Goal: Obtain resource: Obtain resource

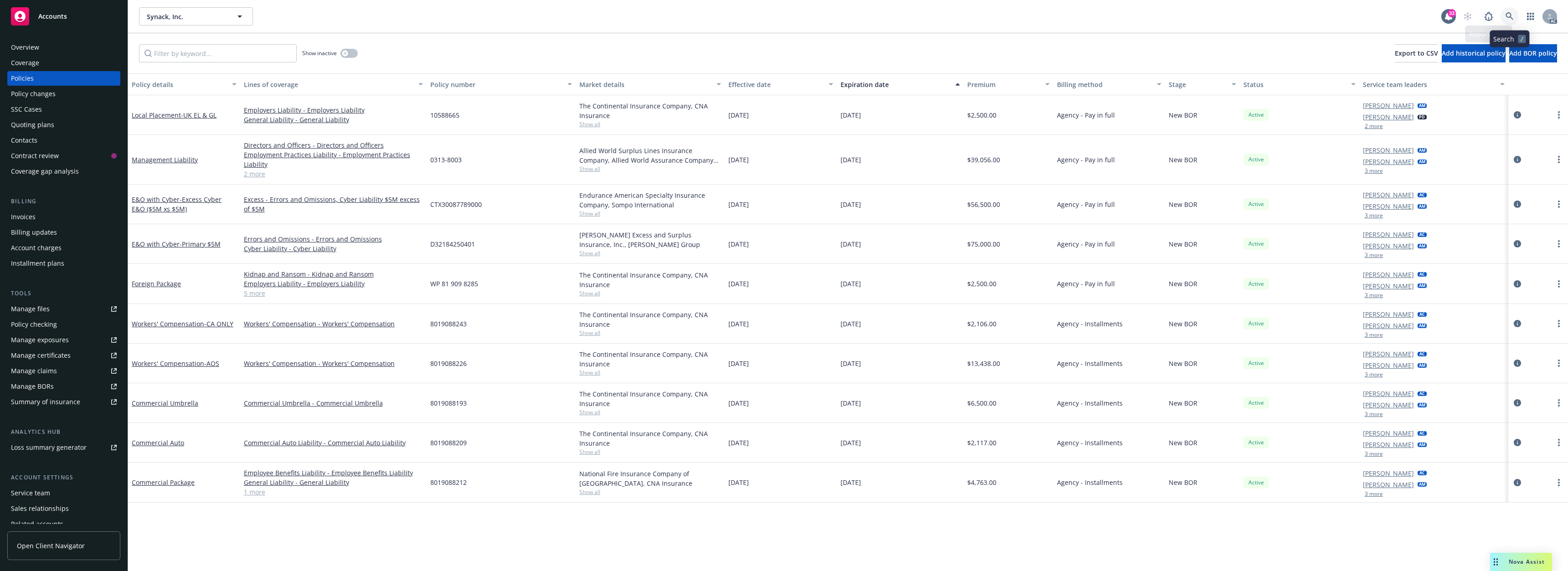
click at [1512, 14] on icon at bounding box center [1509, 16] width 8 height 8
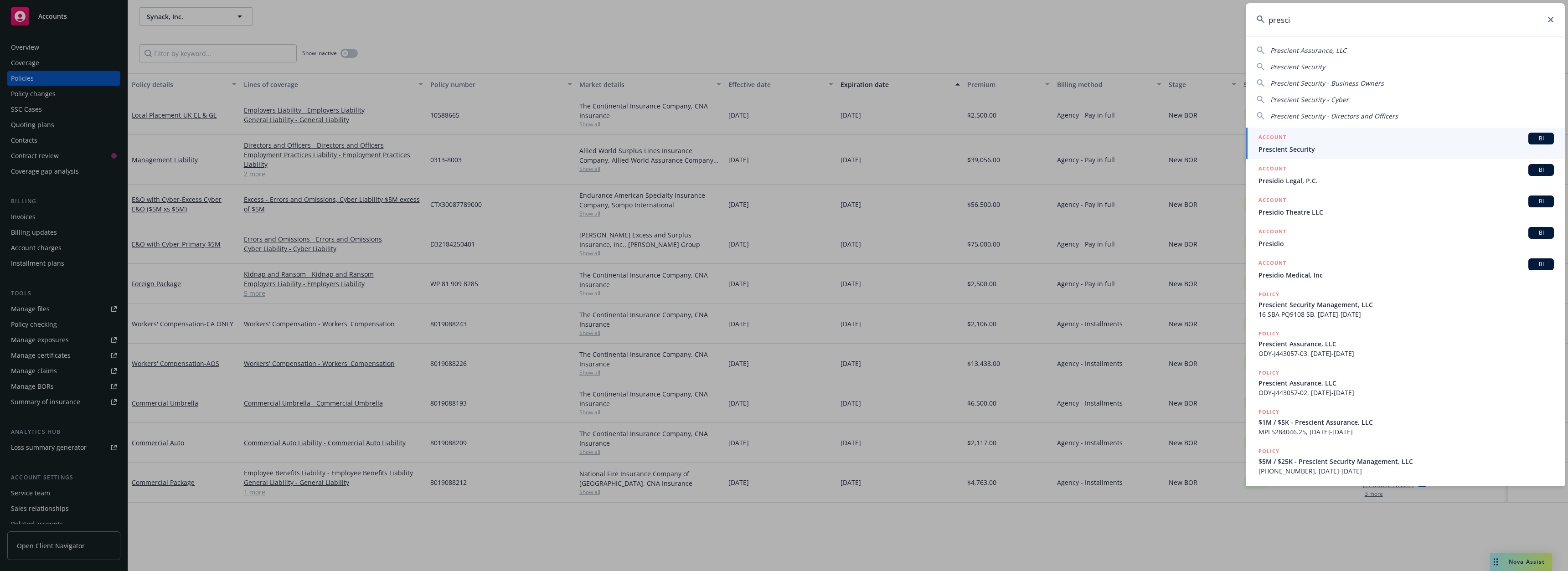
type input "presci"
click at [1303, 141] on div "ACCOUNT BI" at bounding box center [1405, 138] width 295 height 12
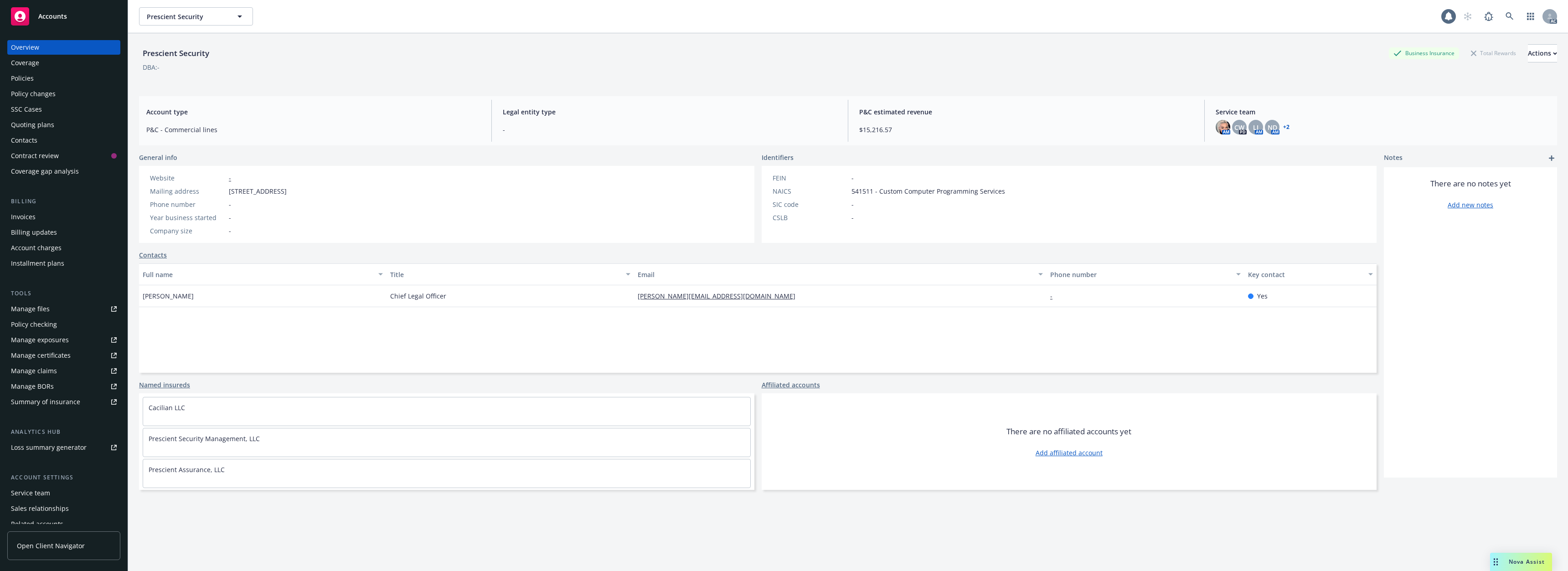
click at [31, 81] on div "Policies" at bounding box center [22, 79] width 23 height 15
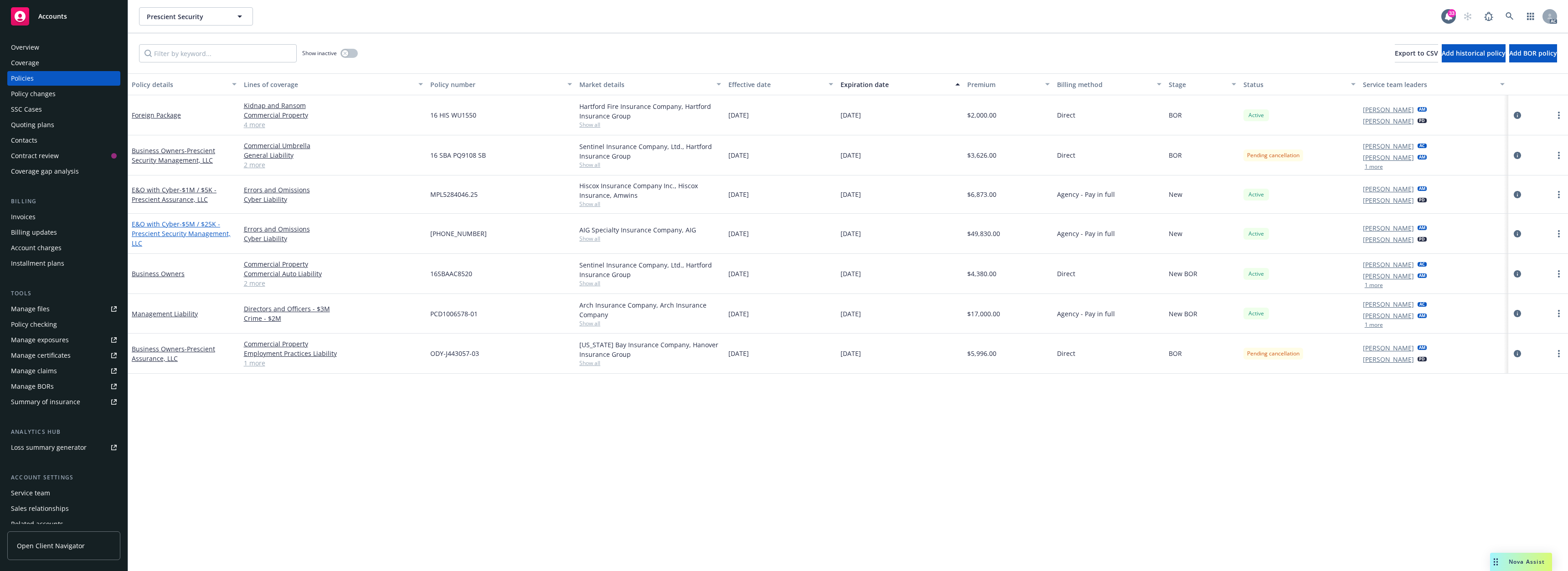
click at [204, 232] on span "- $5M / $25K - Prescient Security Management, LLC" at bounding box center [180, 233] width 99 height 28
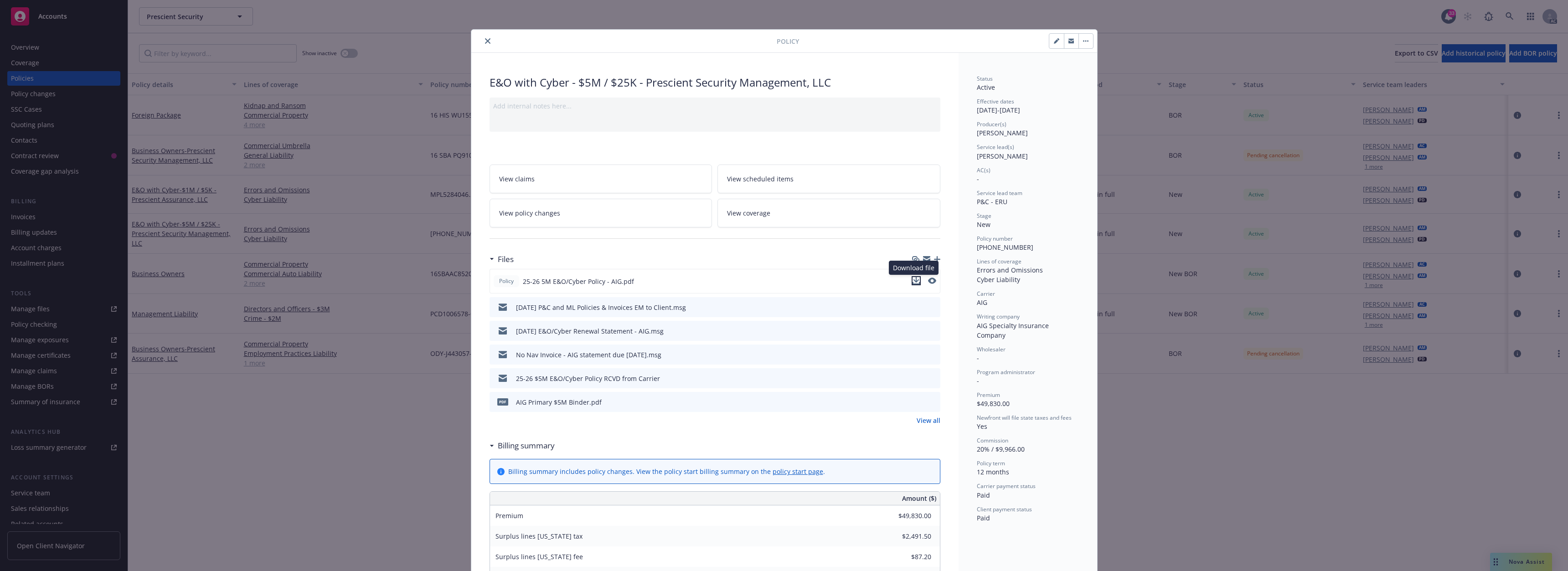
click at [913, 280] on icon "download file" at bounding box center [916, 280] width 6 height 6
click at [490, 42] on div at bounding box center [625, 41] width 302 height 11
click at [488, 40] on button "close" at bounding box center [488, 41] width 11 height 11
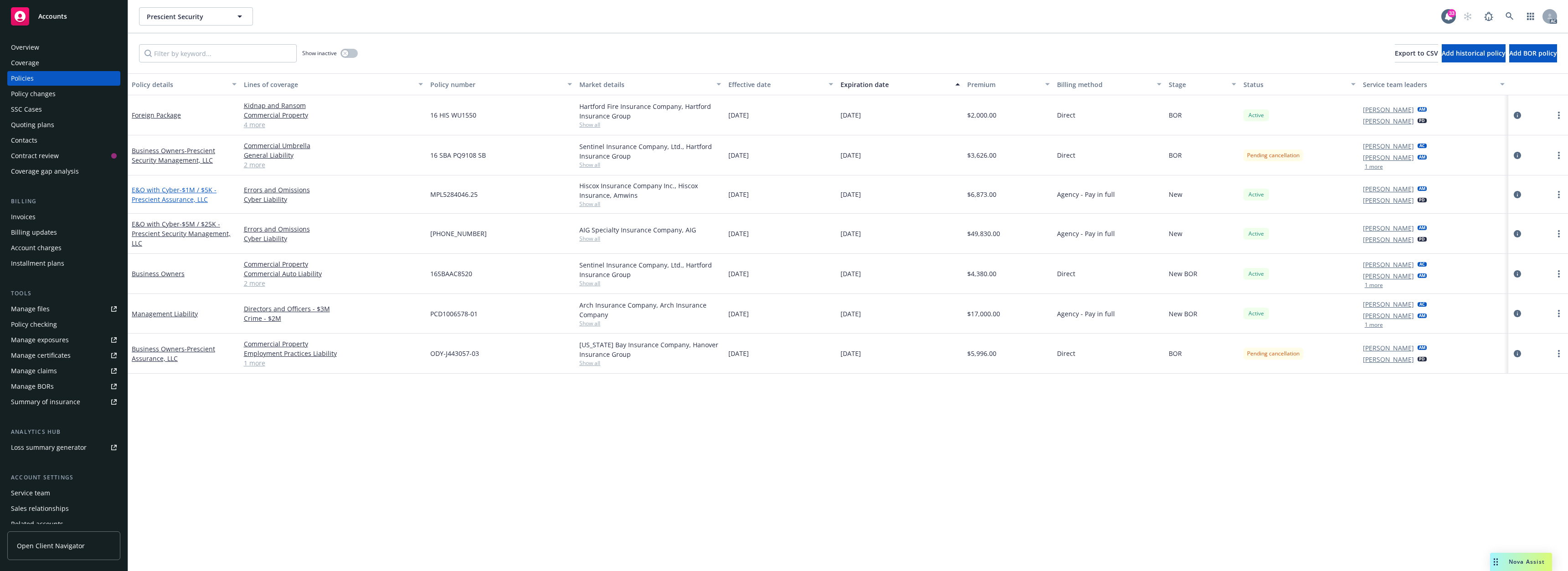
click at [185, 193] on span "- $1M / $5K - Prescient Assurance, LLC" at bounding box center [174, 195] width 85 height 19
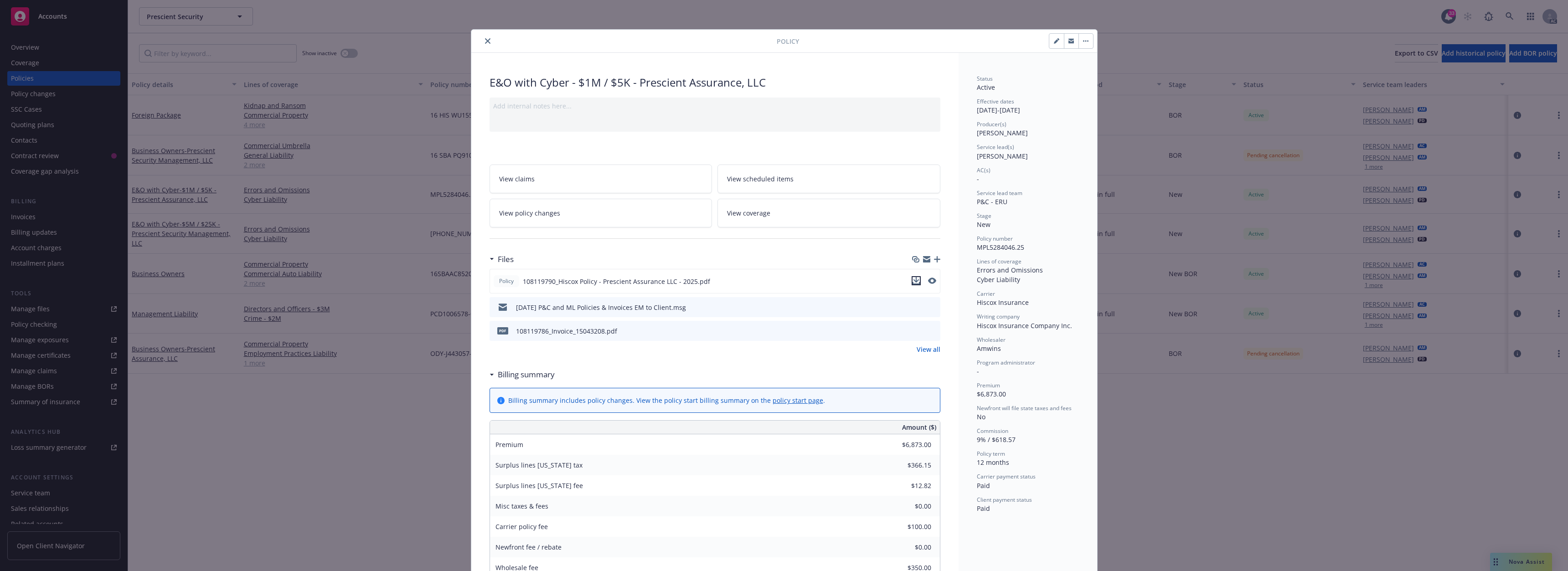
click at [913, 279] on icon "download file" at bounding box center [916, 280] width 6 height 6
click at [488, 43] on button "close" at bounding box center [488, 41] width 11 height 11
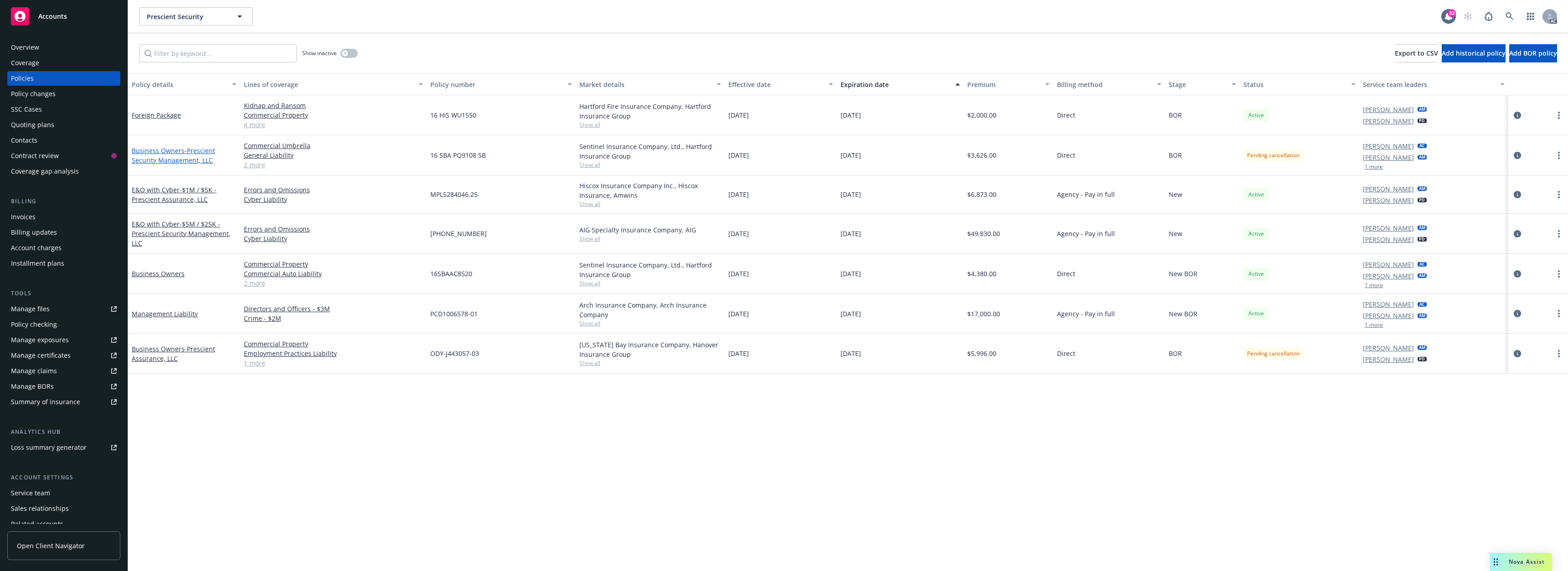
click at [181, 157] on span "- Prescient Security Management, LLC" at bounding box center [173, 155] width 83 height 19
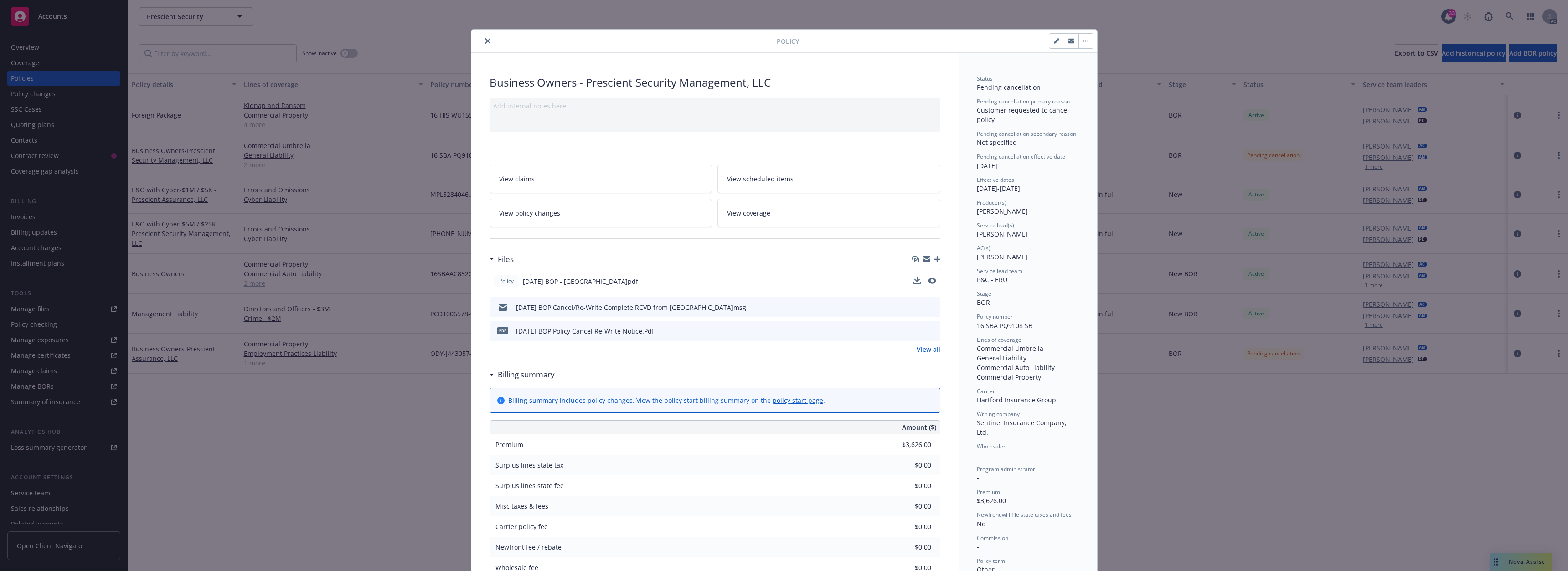
click at [909, 279] on div "Policy [DATE] BOP - [GEOGRAPHIC_DATA]pdf" at bounding box center [714, 281] width 451 height 25
click at [912, 279] on icon "download file" at bounding box center [916, 281] width 7 height 7
click at [485, 41] on icon "close" at bounding box center [488, 41] width 6 height 6
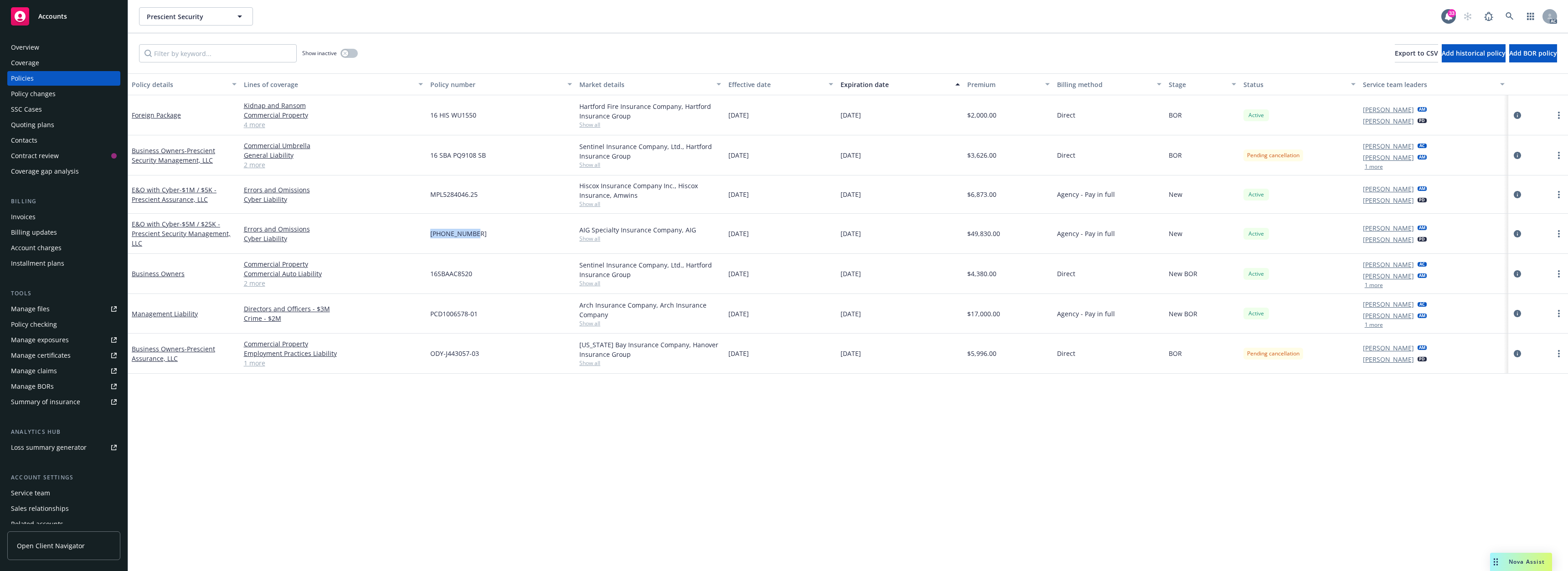
drag, startPoint x: 440, startPoint y: 234, endPoint x: 479, endPoint y: 237, distance: 39.1
click at [479, 237] on div "[PHONE_NUMBER]" at bounding box center [500, 233] width 149 height 40
copy span "[PHONE_NUMBER]"
click at [1506, 13] on icon at bounding box center [1509, 16] width 8 height 8
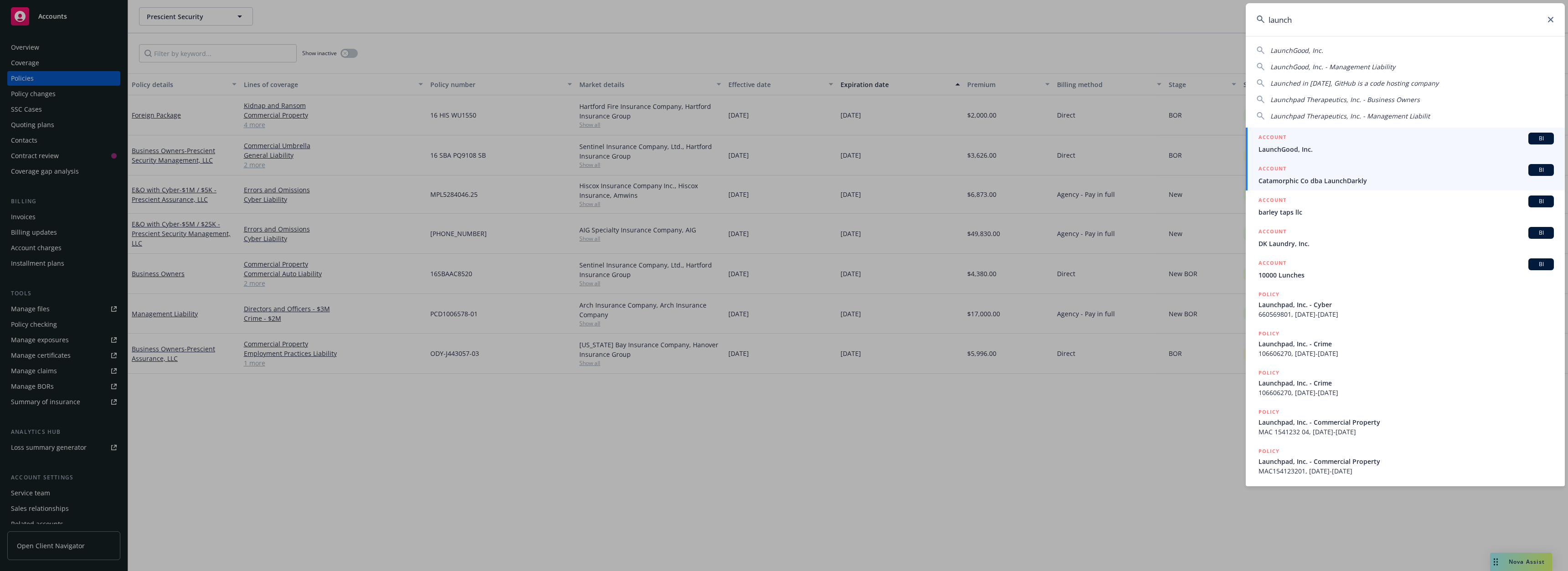
type input "launch"
click at [1353, 179] on span "Catamorphic Co dba LaunchDarkly" at bounding box center [1405, 180] width 295 height 9
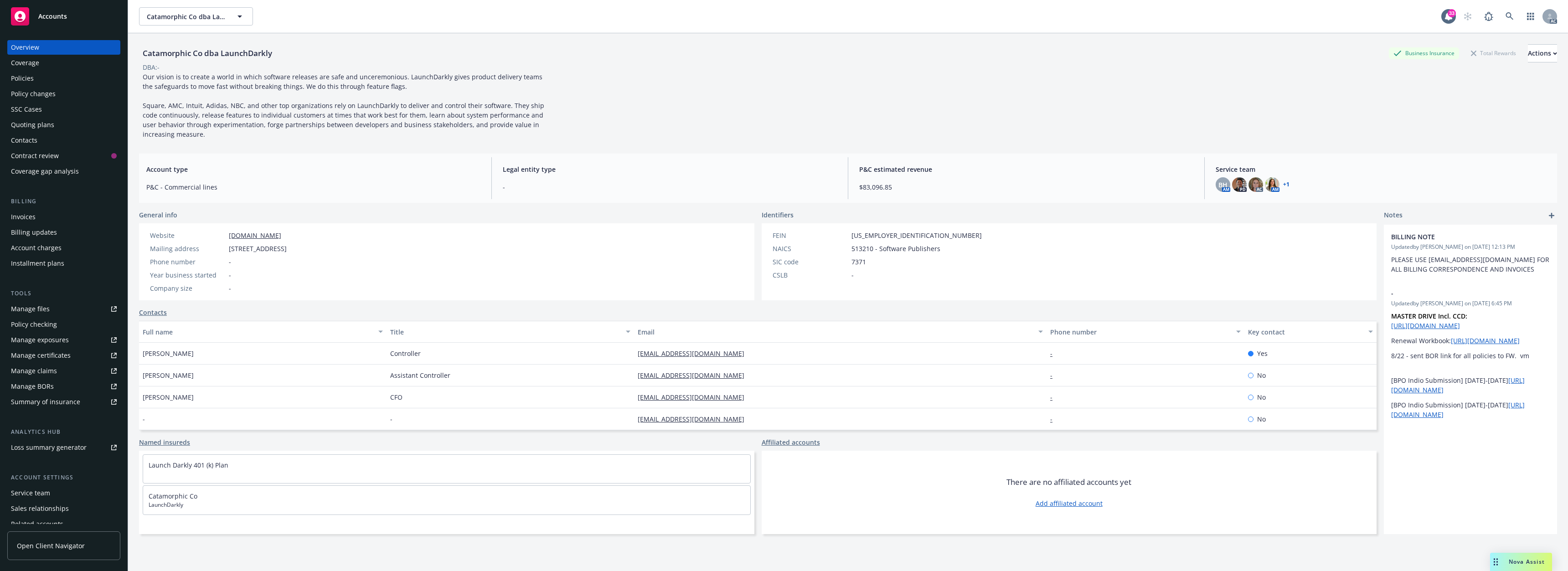
click at [43, 138] on div "Contacts" at bounding box center [64, 141] width 105 height 15
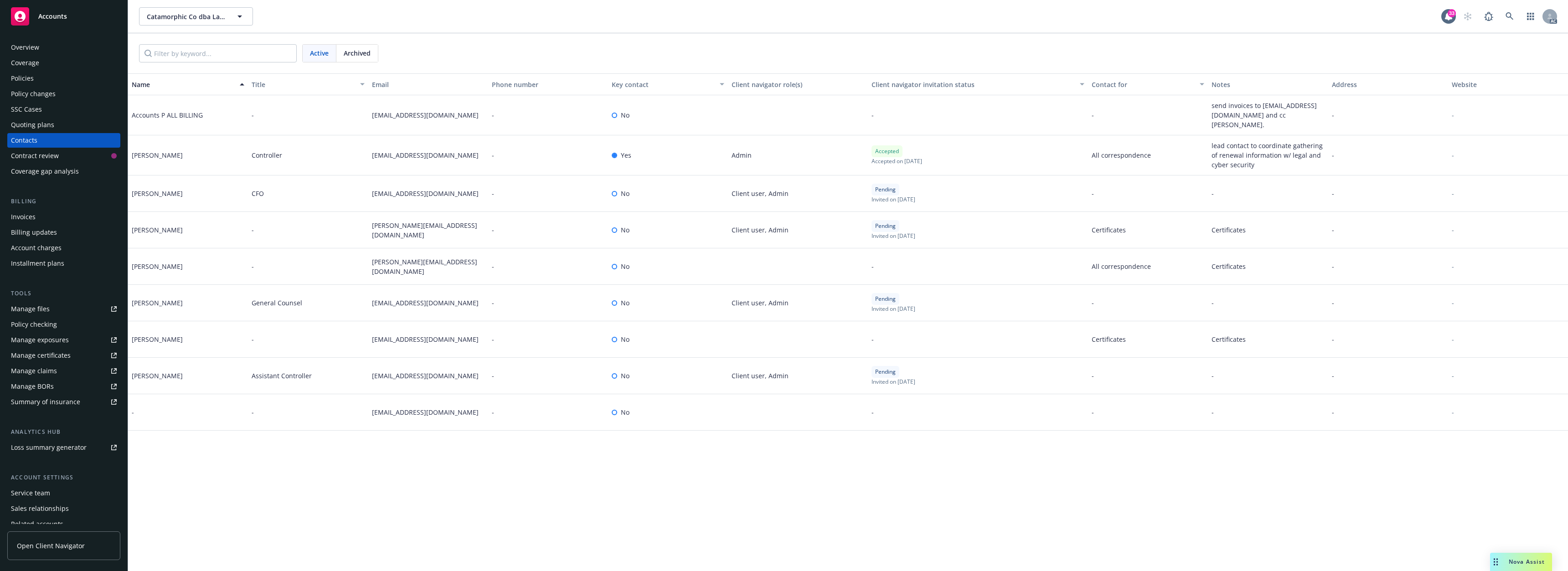
click at [43, 49] on div "Overview" at bounding box center [64, 47] width 105 height 15
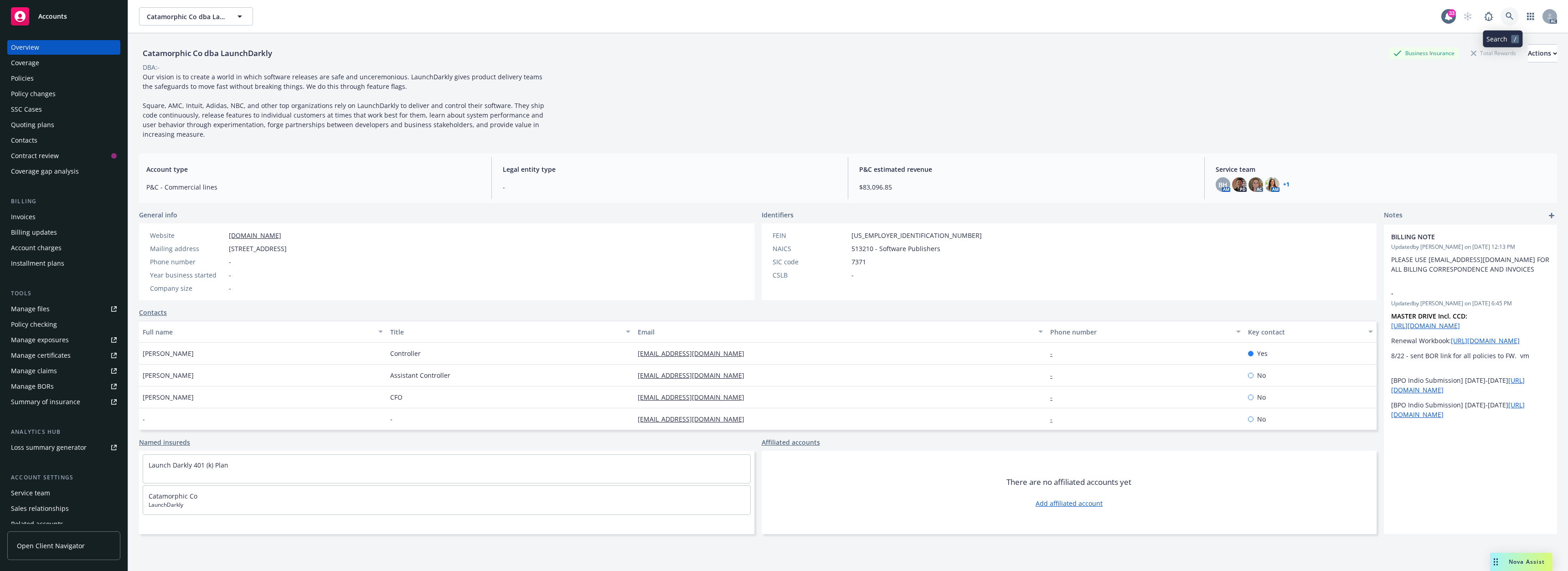
click at [1505, 16] on icon at bounding box center [1509, 16] width 8 height 8
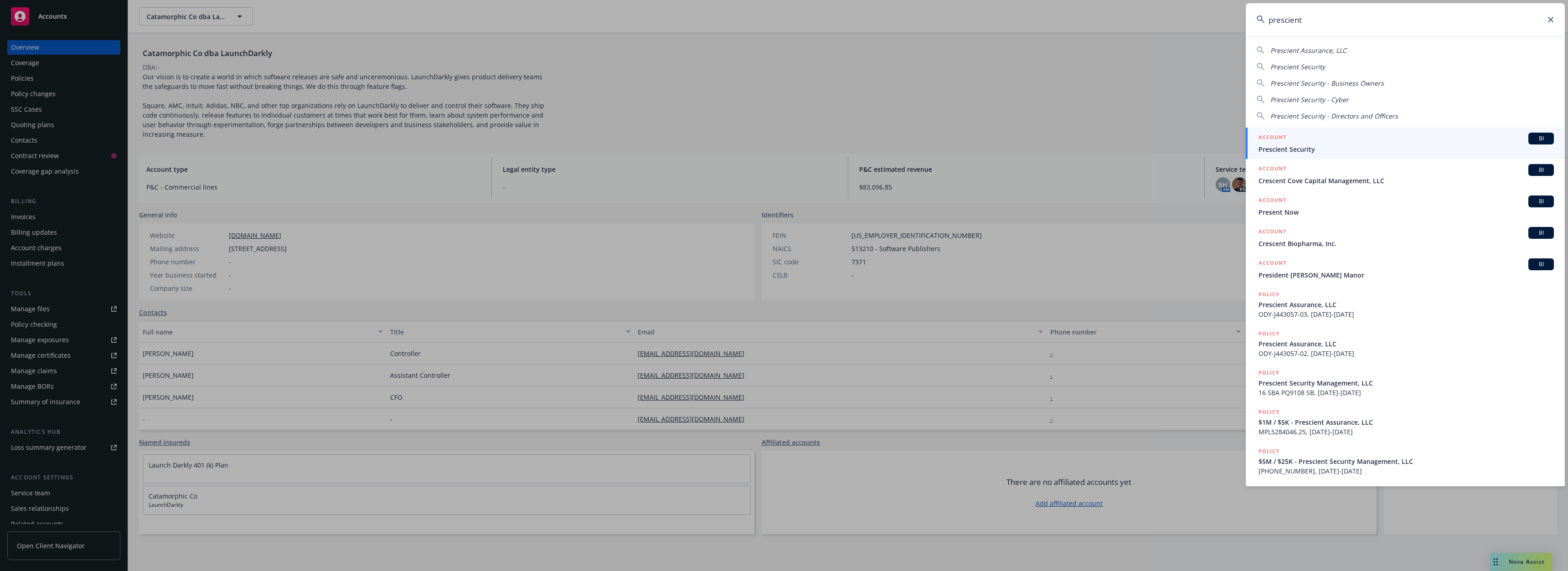
type input "prescient"
click at [1295, 147] on span "Prescient Security" at bounding box center [1405, 149] width 295 height 9
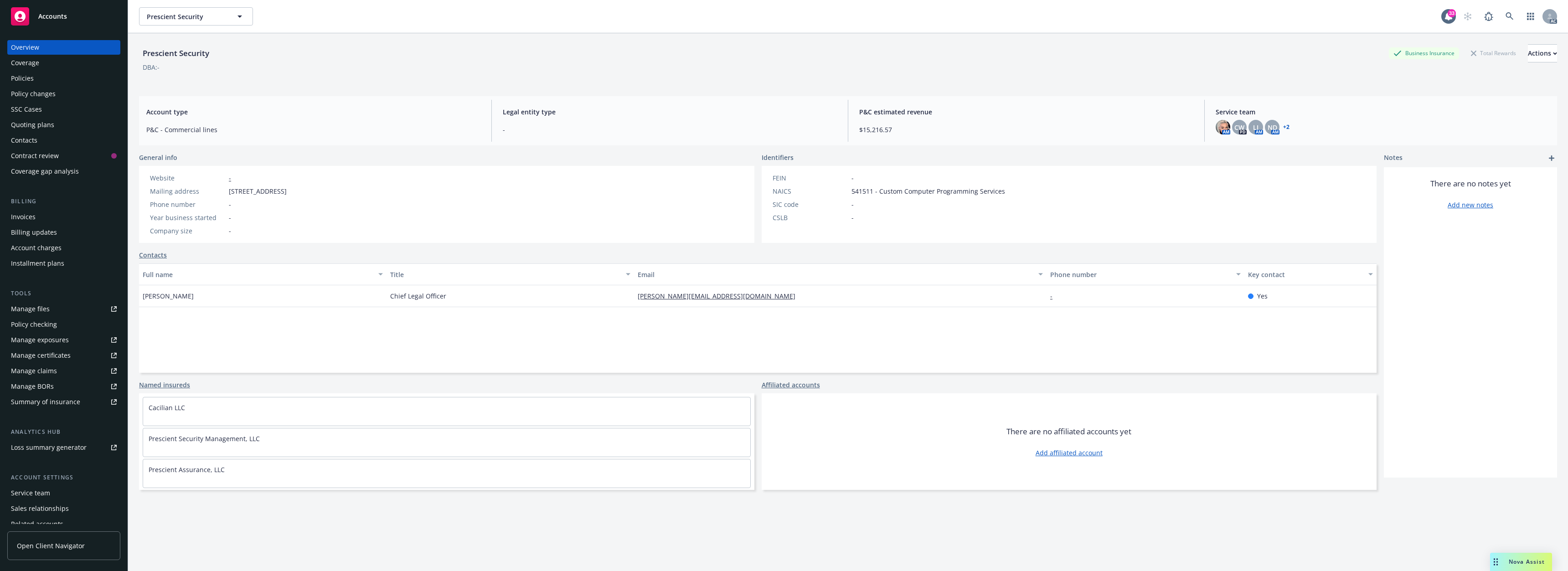
click at [43, 72] on div "Policies" at bounding box center [64, 79] width 105 height 15
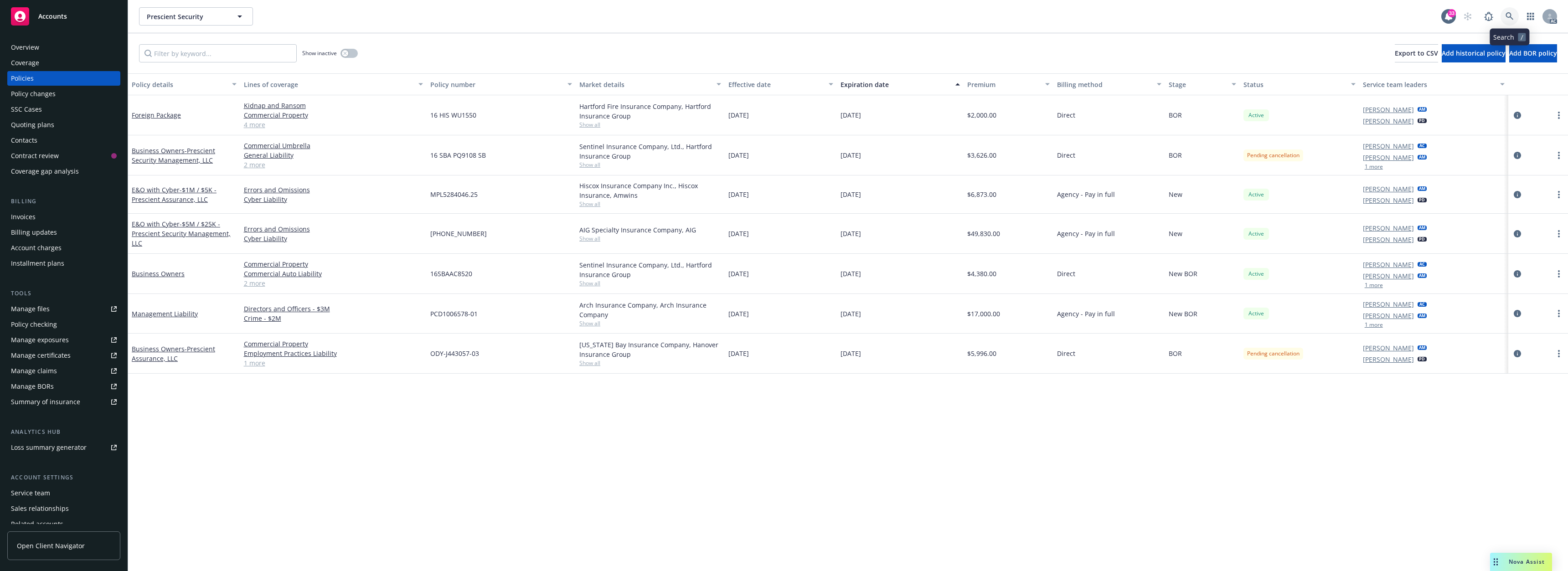
click at [1506, 16] on icon at bounding box center [1509, 16] width 7 height 7
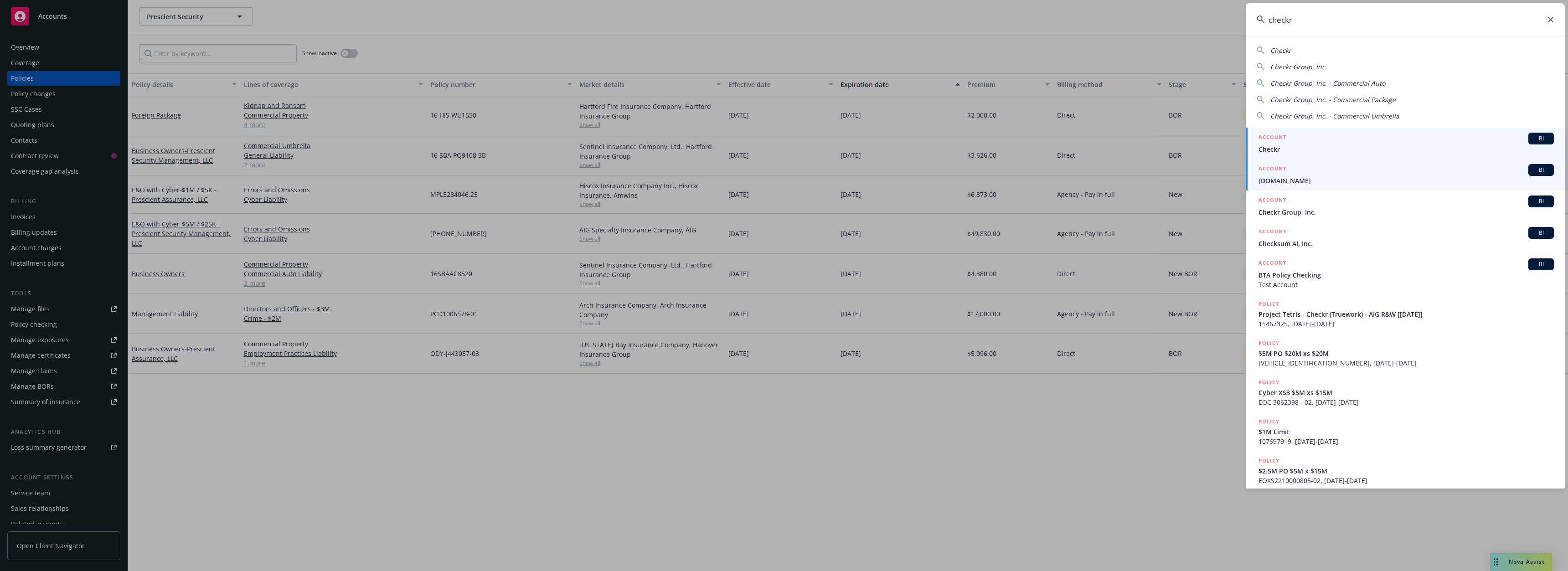
type input "checkr"
click at [1297, 179] on span "[DOMAIN_NAME]" at bounding box center [1405, 180] width 295 height 9
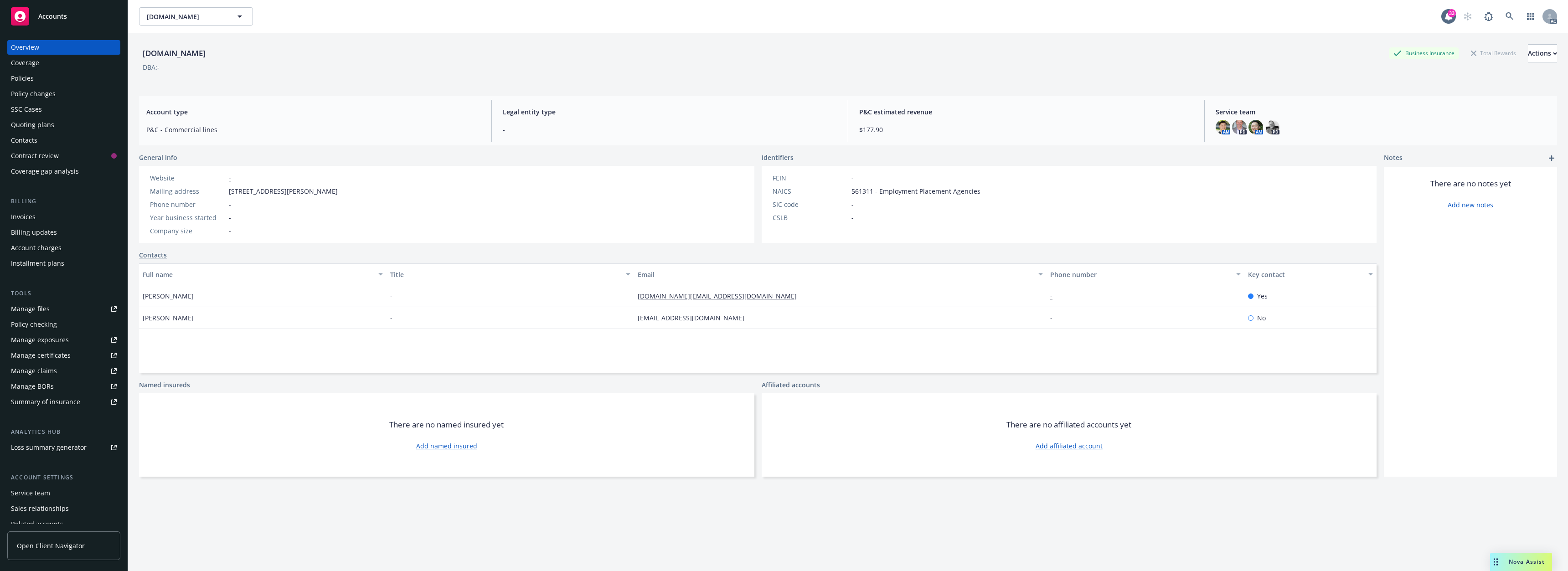
click at [48, 77] on div "Policies" at bounding box center [64, 79] width 105 height 15
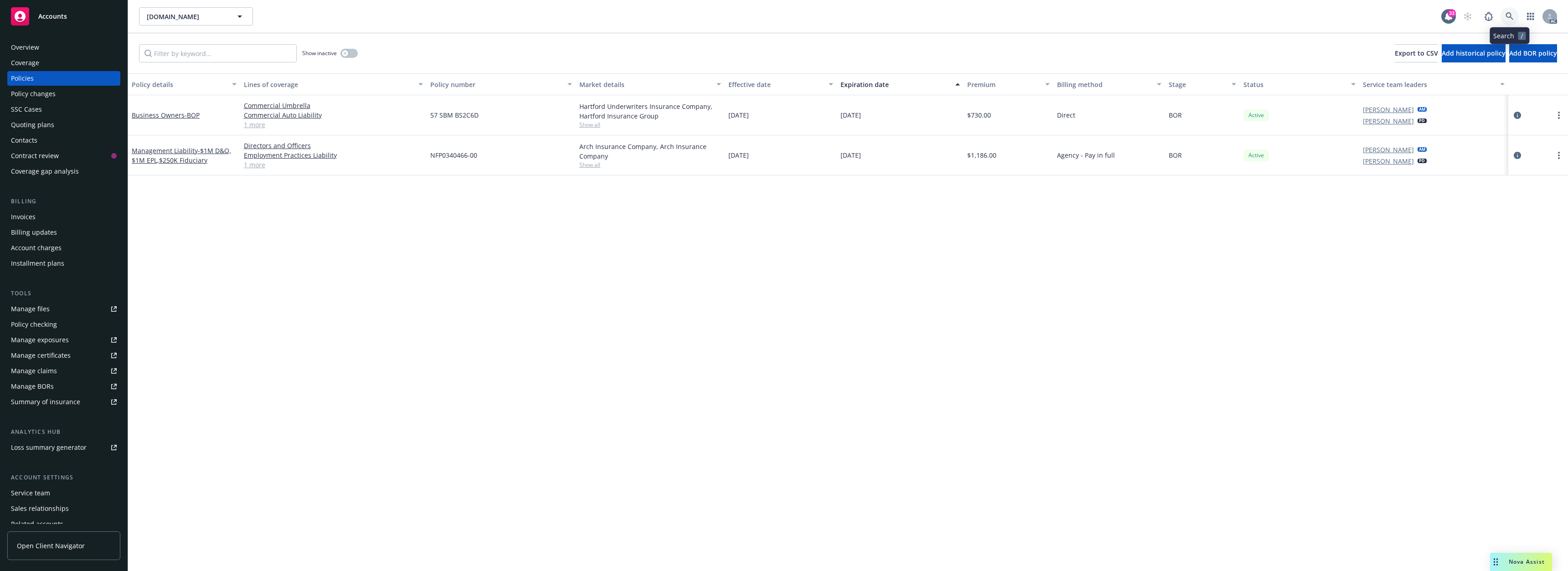
click at [1503, 15] on link at bounding box center [1510, 17] width 19 height 19
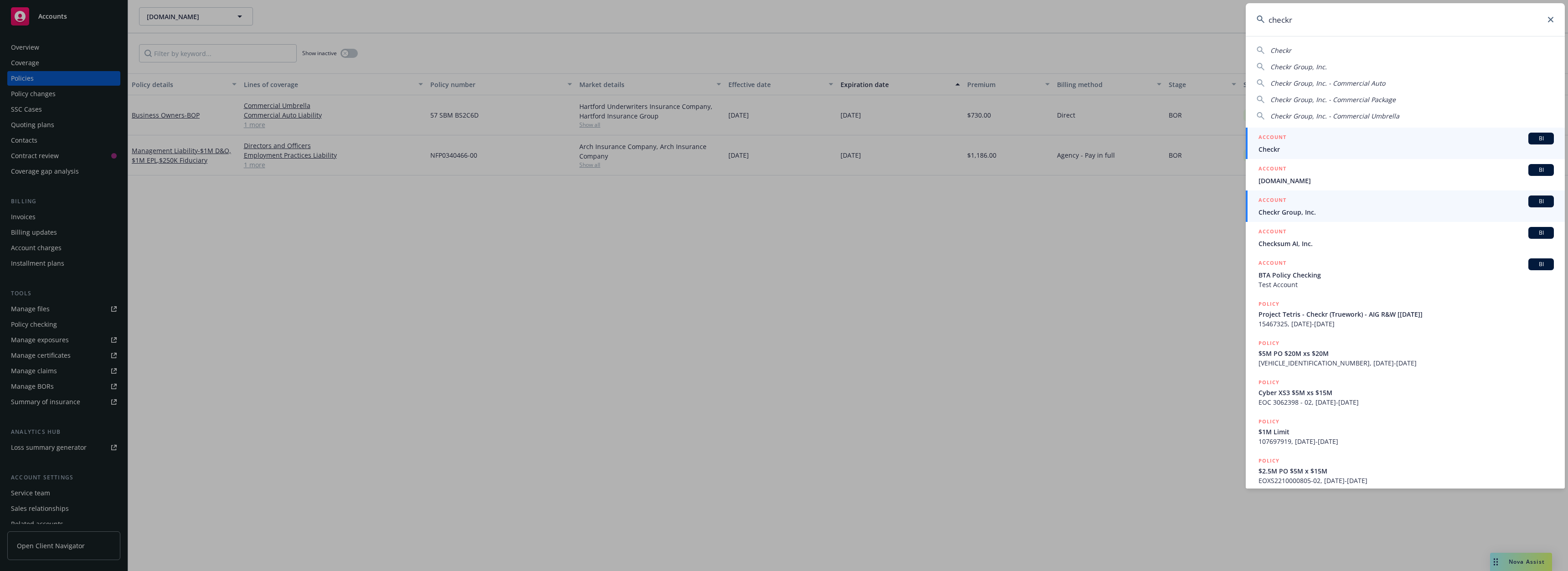
type input "checkr"
click at [1298, 208] on span "Checkr Group, Inc." at bounding box center [1405, 212] width 295 height 9
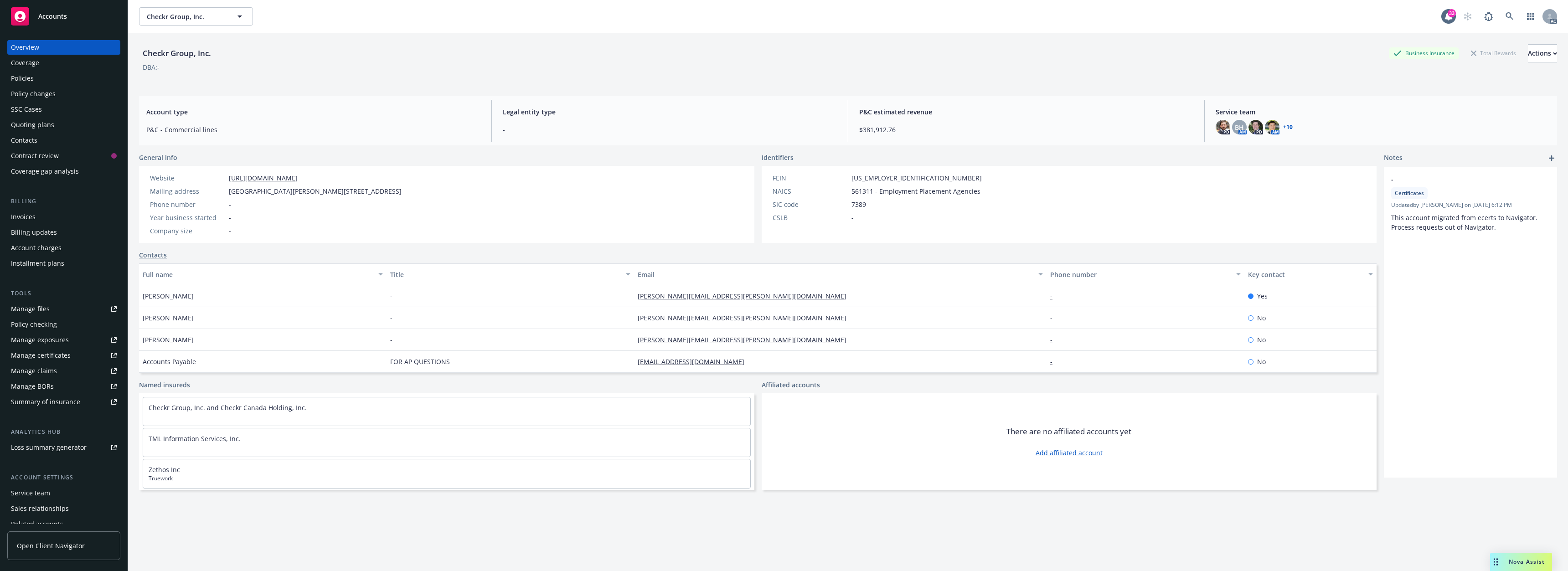
click at [70, 78] on div "Policies" at bounding box center [64, 79] width 105 height 15
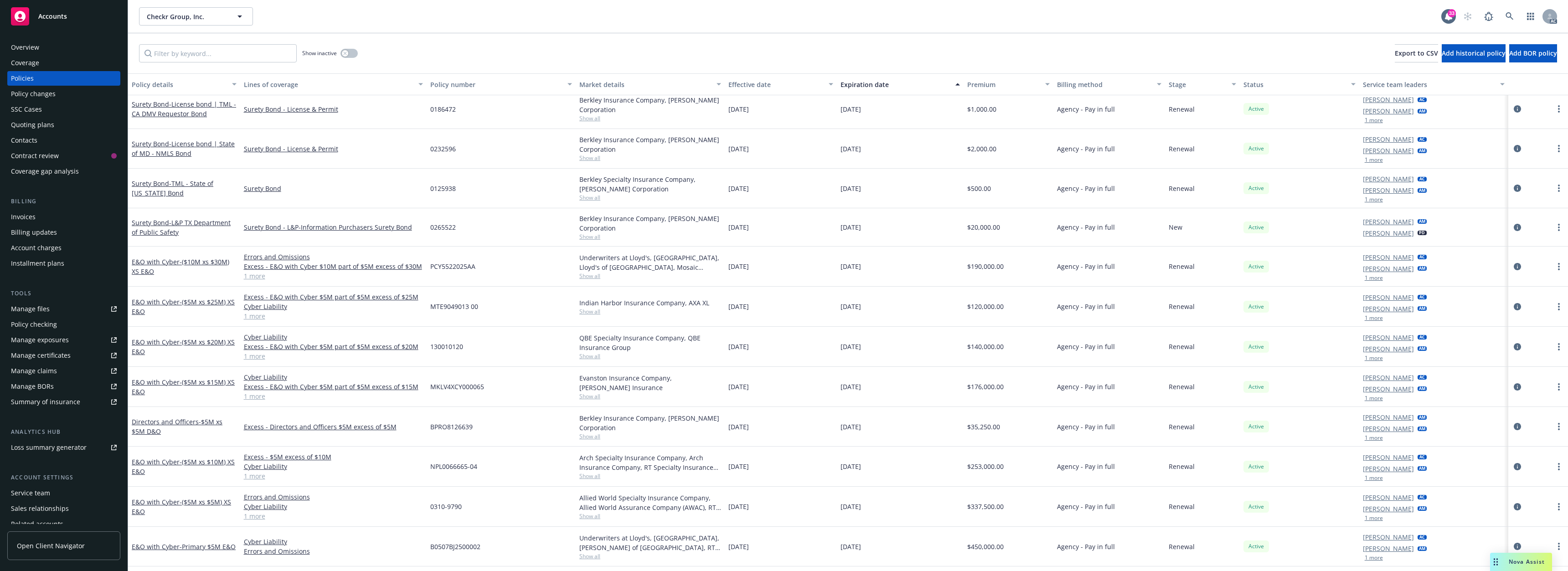
scroll to position [274, 0]
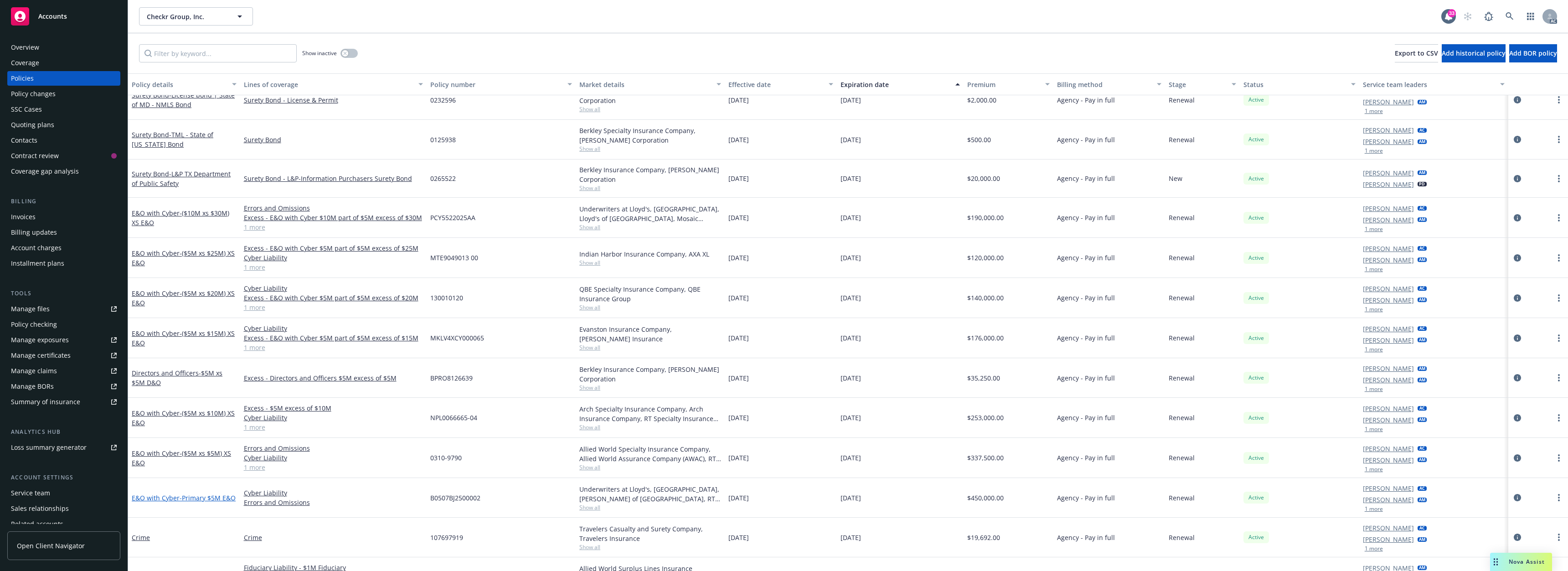
click at [180, 494] on span "- Primary $5M E&O" at bounding box center [207, 498] width 56 height 8
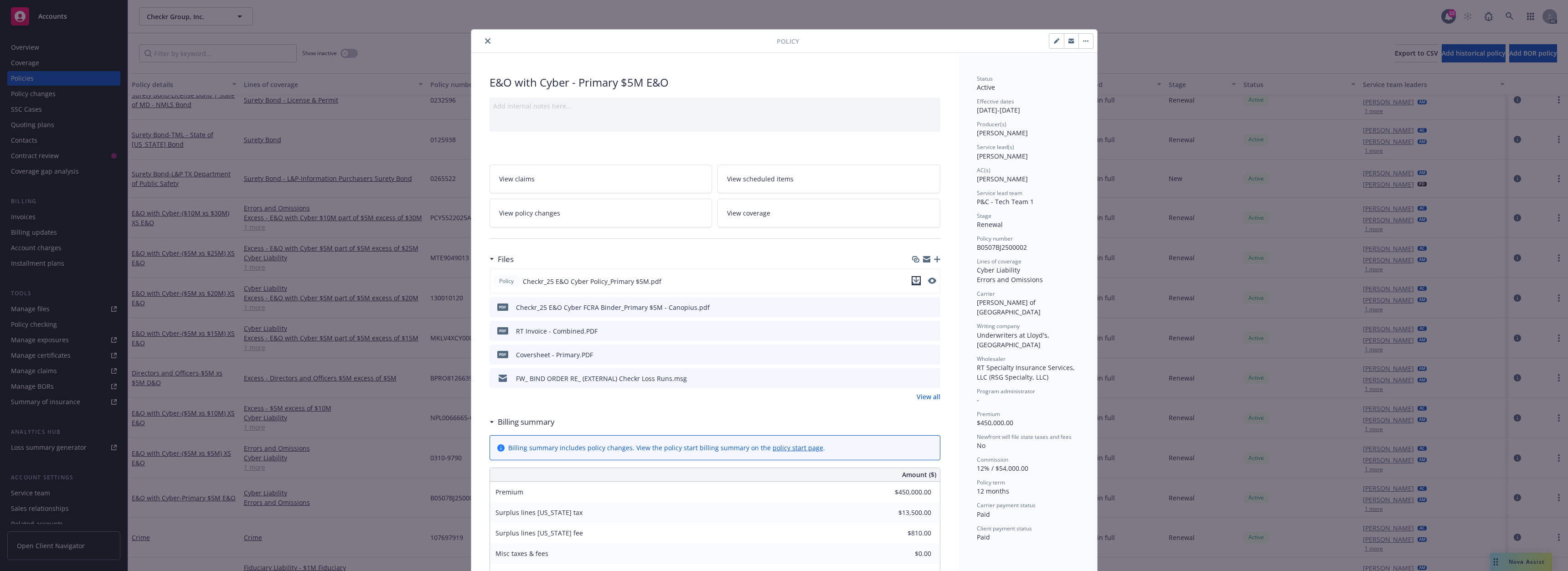
click at [914, 283] on icon "download file" at bounding box center [916, 281] width 7 height 7
click at [914, 306] on icon "download file" at bounding box center [918, 306] width 7 height 7
click at [913, 304] on icon "download file" at bounding box center [917, 307] width 7 height 7
click at [485, 43] on icon "close" at bounding box center [488, 41] width 6 height 6
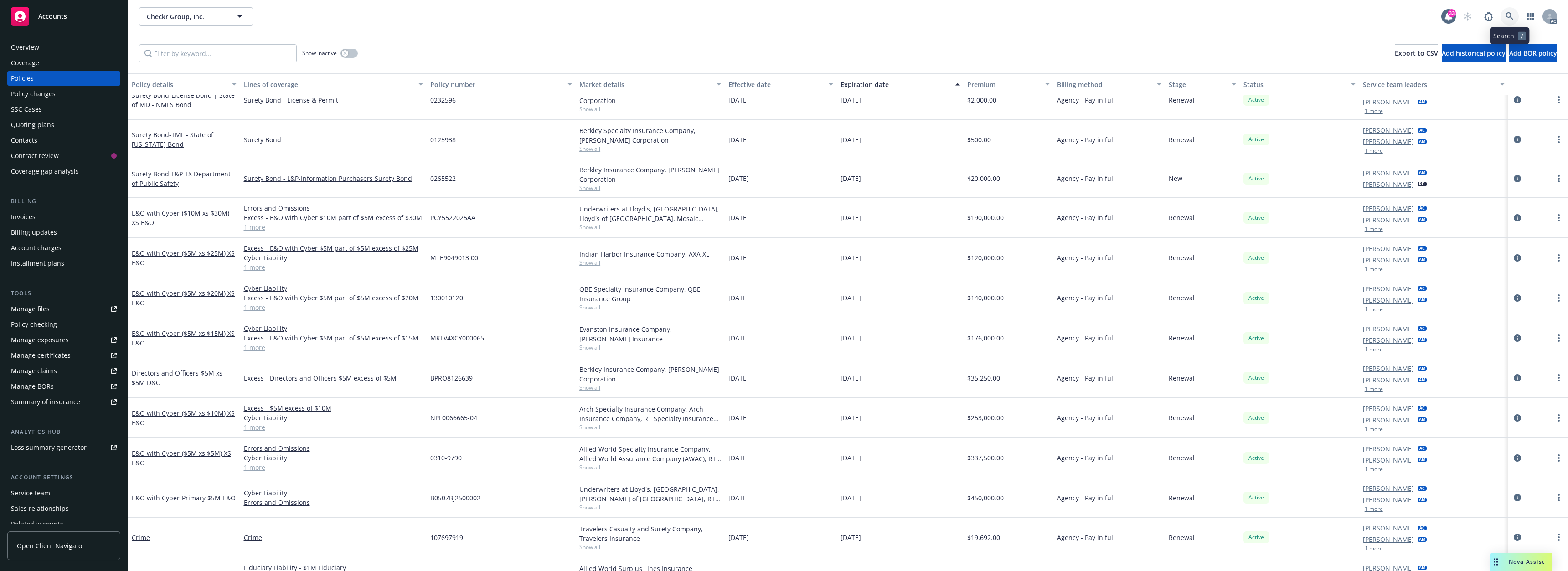
click at [1508, 21] on link at bounding box center [1510, 17] width 19 height 19
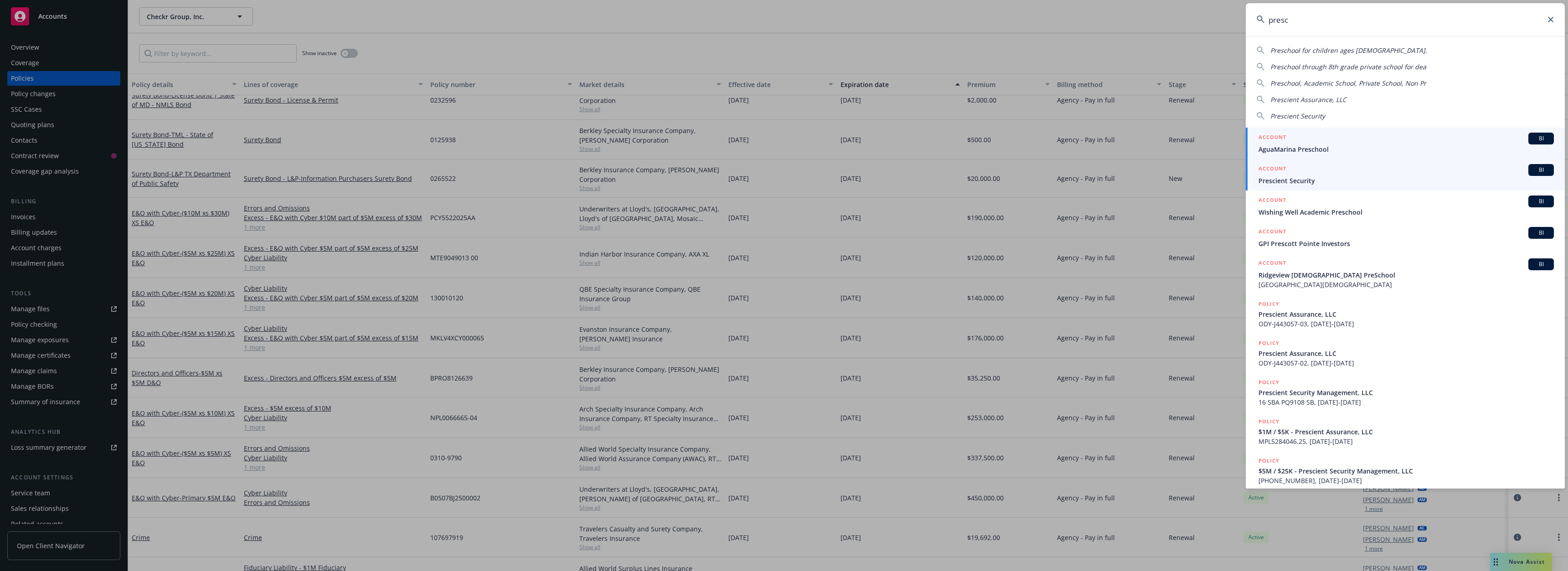
type input "presc"
click at [1315, 182] on span "Prescient Security" at bounding box center [1405, 180] width 295 height 9
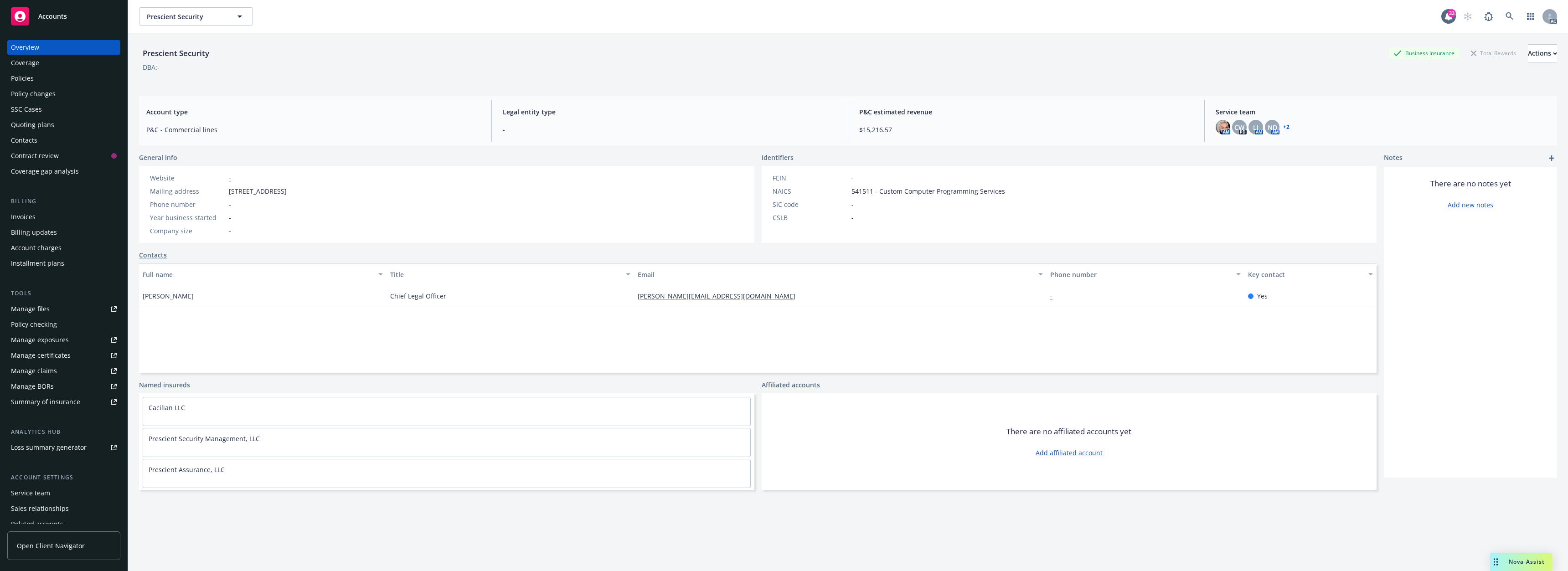
click at [59, 75] on div "Policies" at bounding box center [64, 79] width 105 height 15
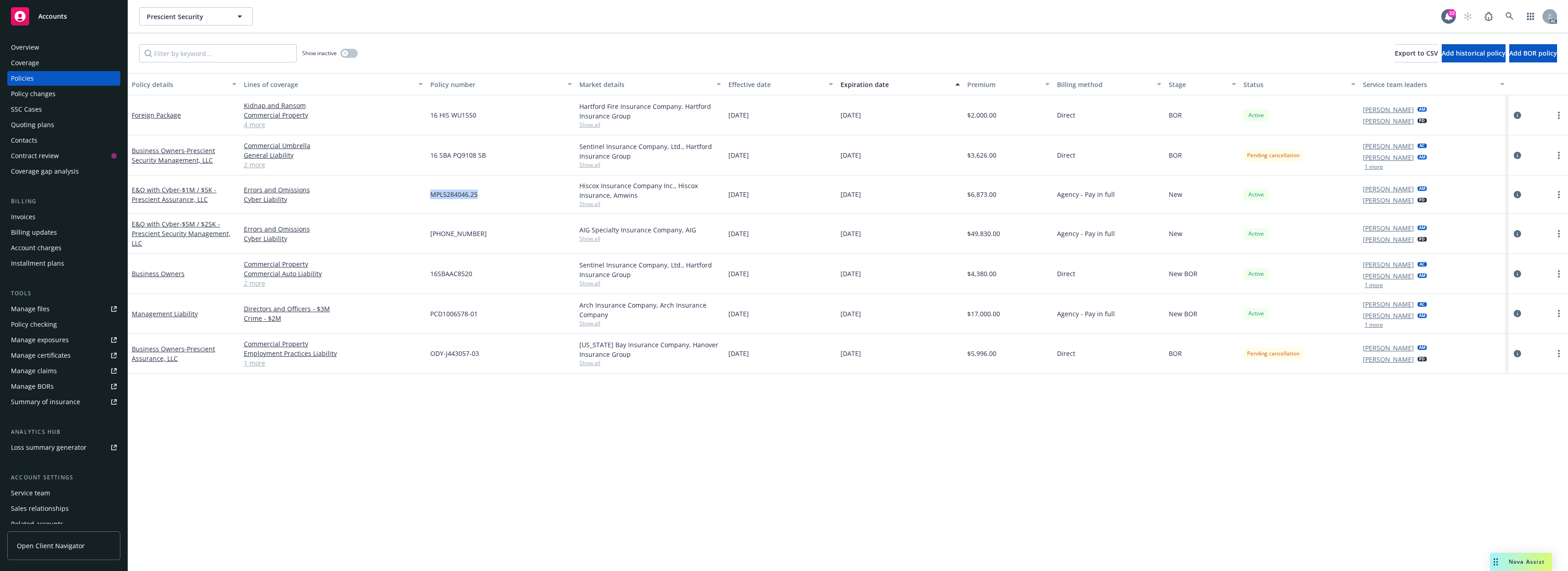
drag, startPoint x: 430, startPoint y: 196, endPoint x: 481, endPoint y: 197, distance: 51.0
click at [481, 197] on div "MPL5284046.25" at bounding box center [500, 194] width 149 height 38
copy span "MPL5284046.25"
